Goal: Information Seeking & Learning: Learn about a topic

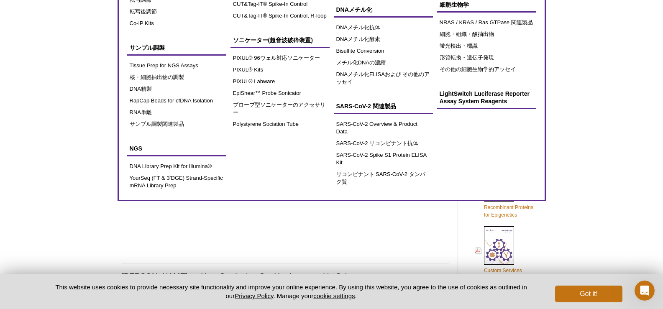
scroll to position [209, 0]
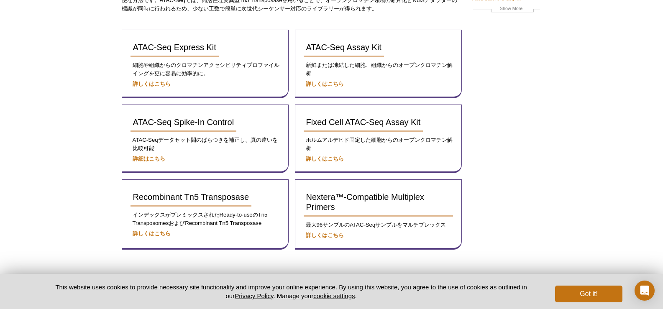
scroll to position [90, 0]
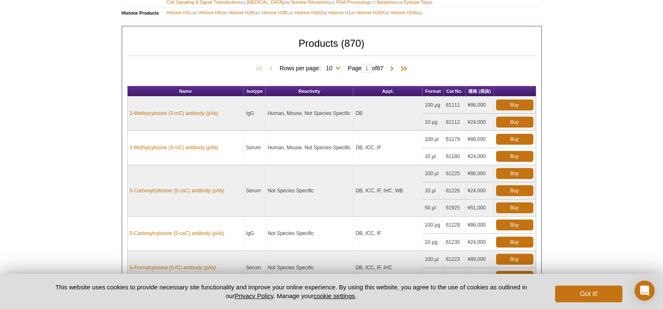
scroll to position [594, 0]
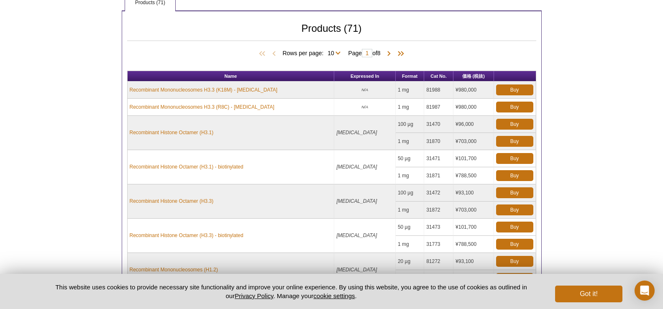
scroll to position [194, 0]
